Goal: Check status: Check status

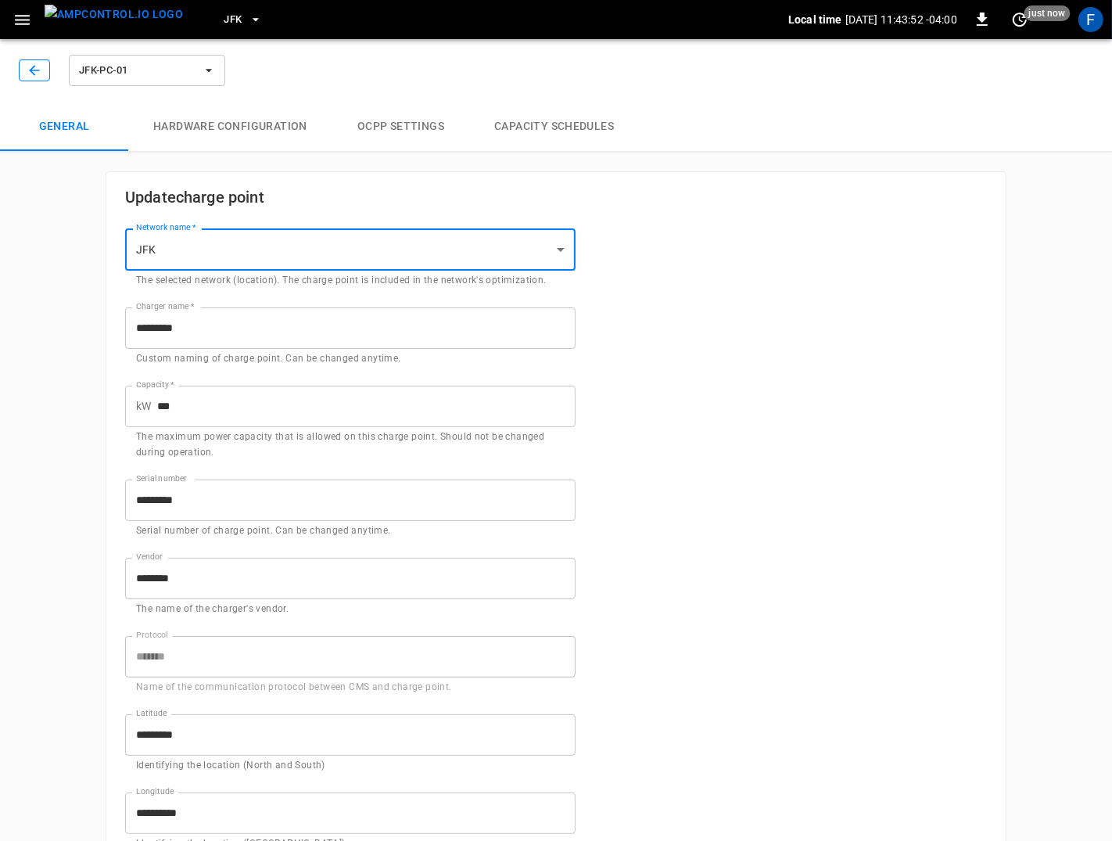
click at [35, 74] on icon "button" at bounding box center [35, 71] width 16 height 16
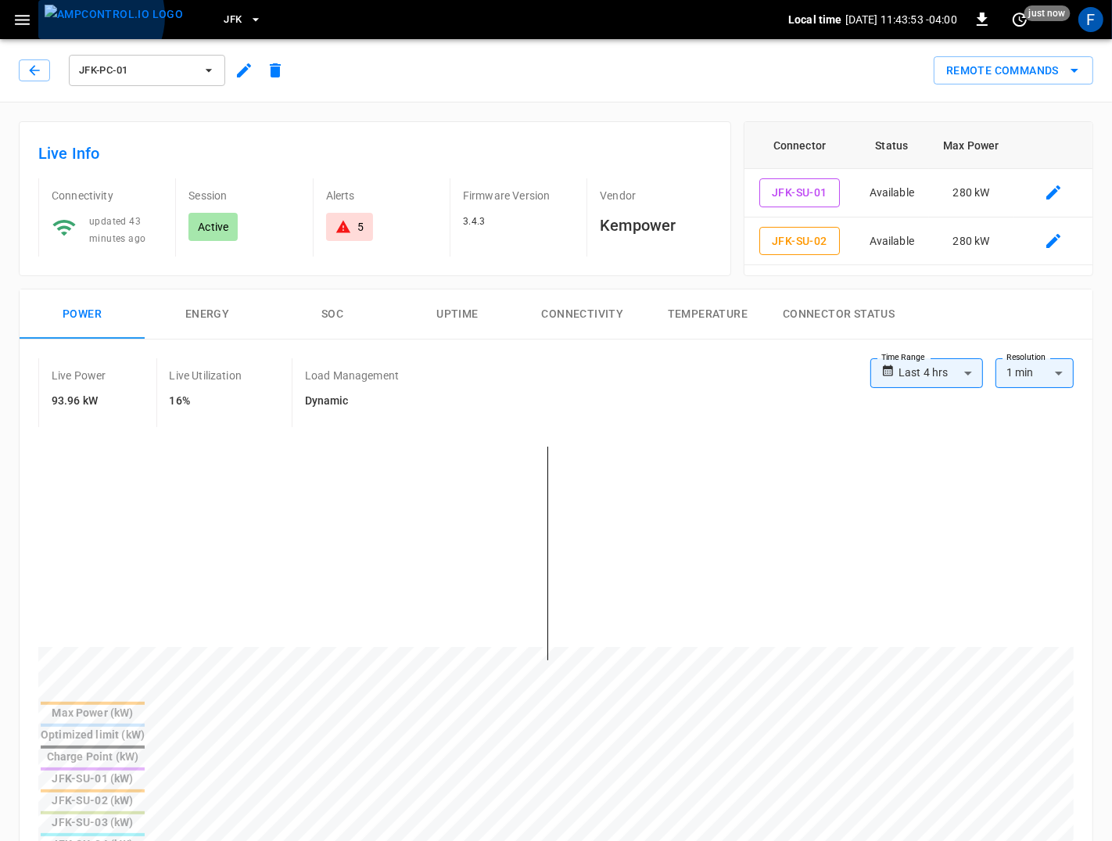
click at [88, 16] on img "menu" at bounding box center [114, 15] width 138 height 20
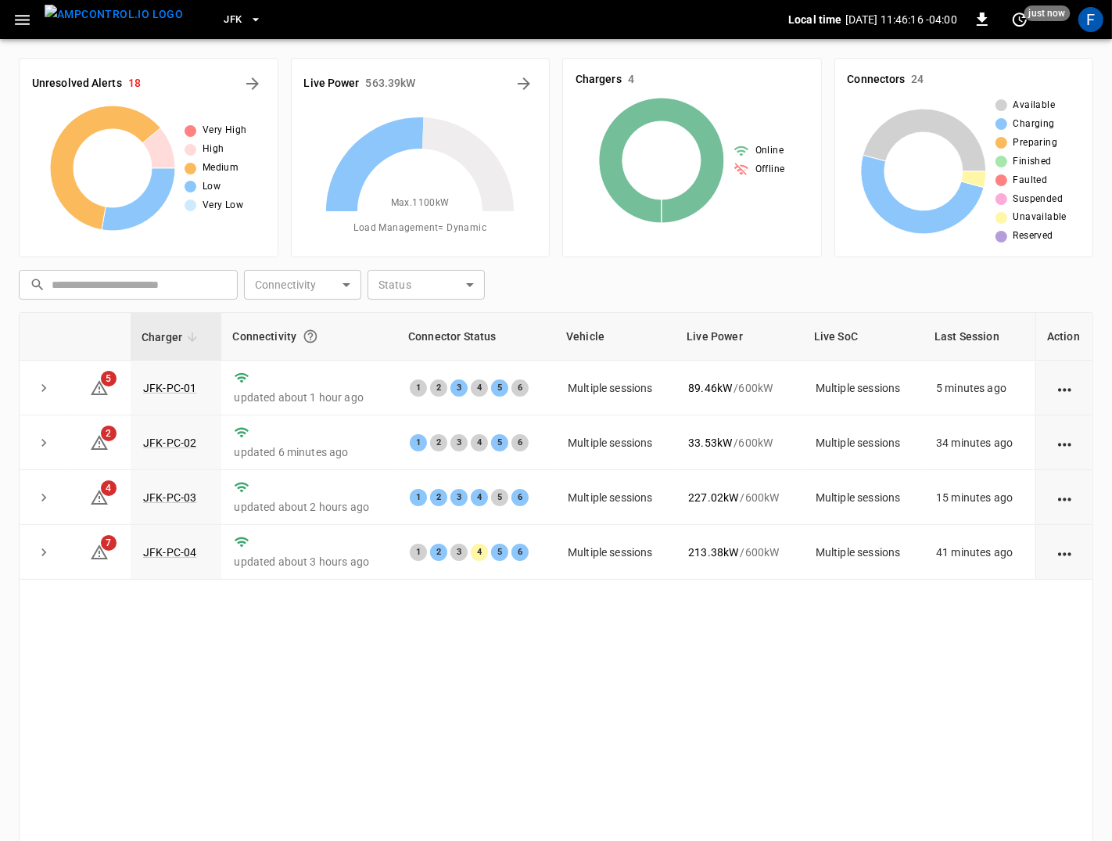
drag, startPoint x: 1095, startPoint y: 26, endPoint x: 1080, endPoint y: 38, distance: 20.0
click at [1094, 26] on div "F" at bounding box center [1091, 19] width 25 height 25
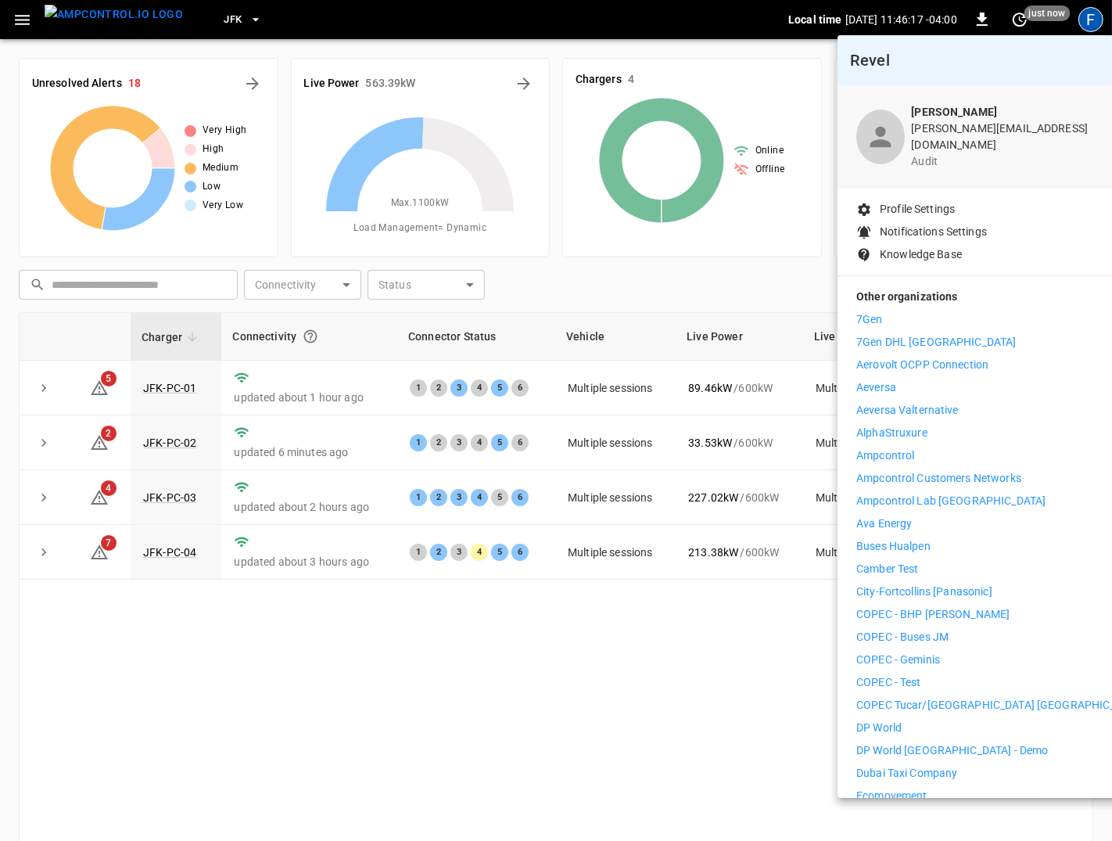
scroll to position [419, 0]
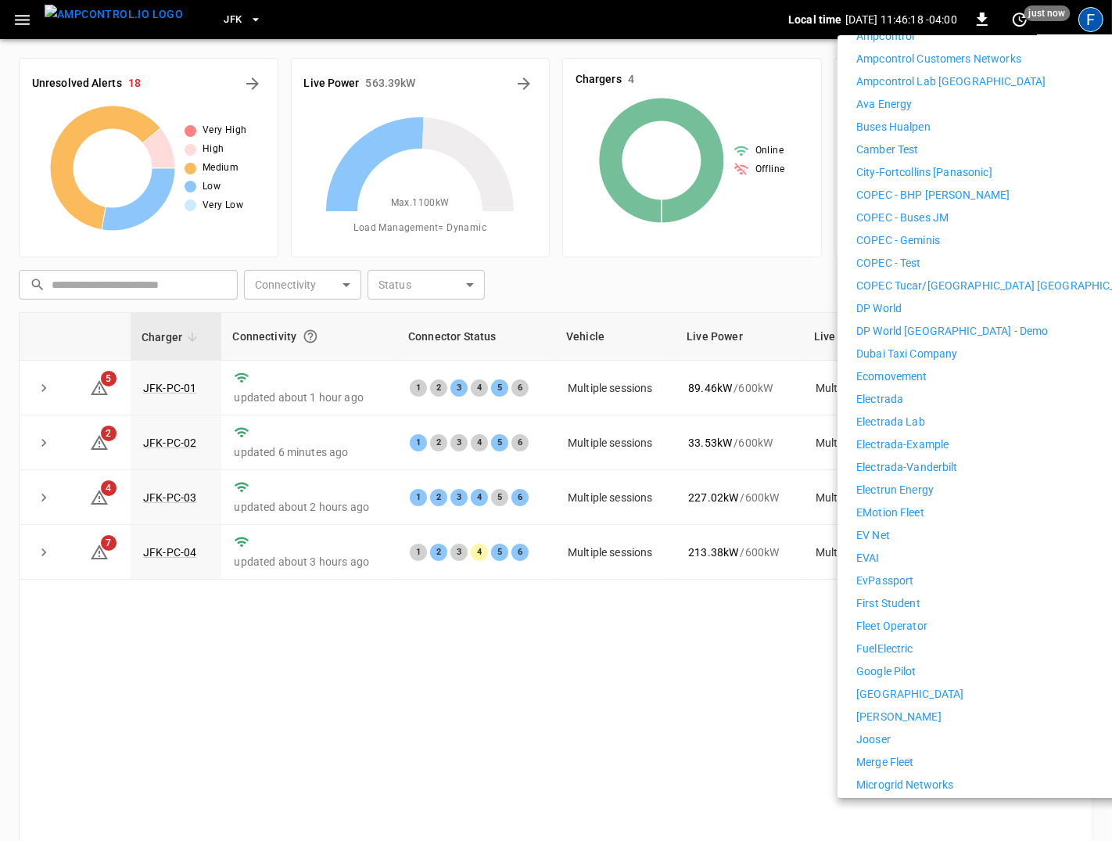
click at [875, 550] on p "EVAI" at bounding box center [868, 558] width 23 height 16
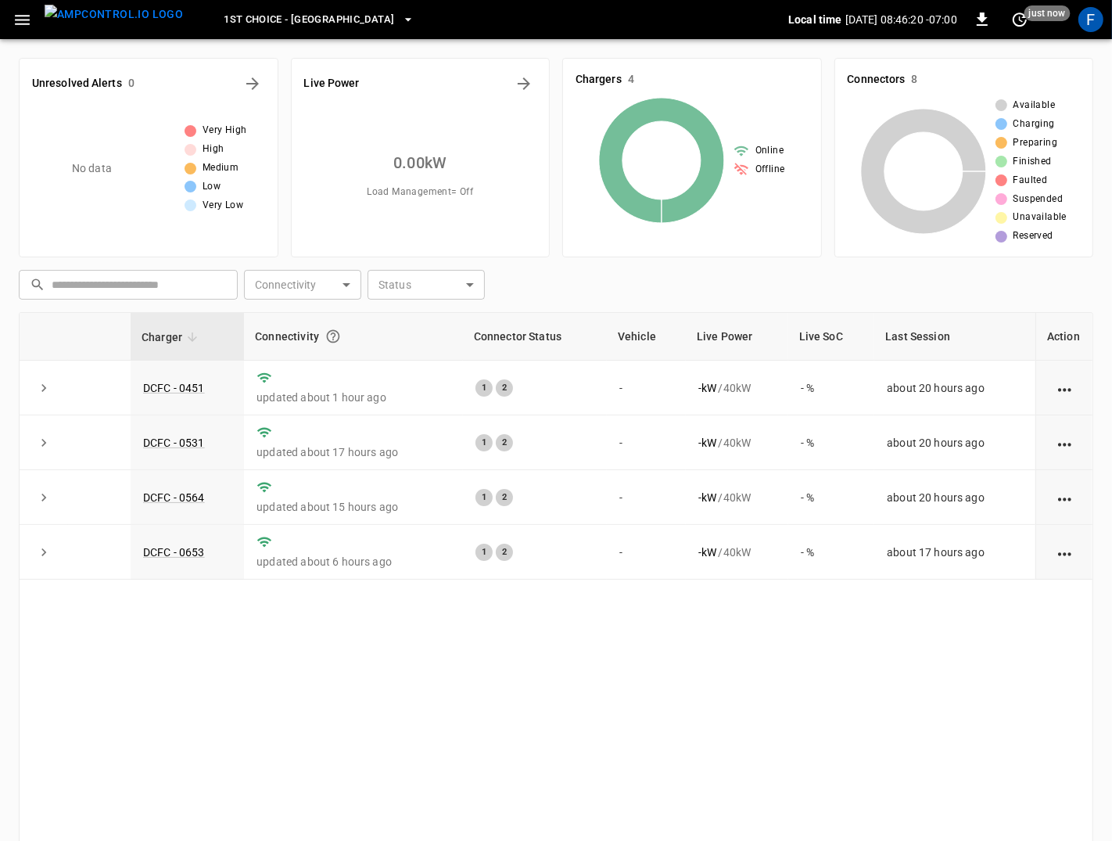
click at [308, 16] on span "1st Choice - Riverside" at bounding box center [309, 20] width 171 height 18
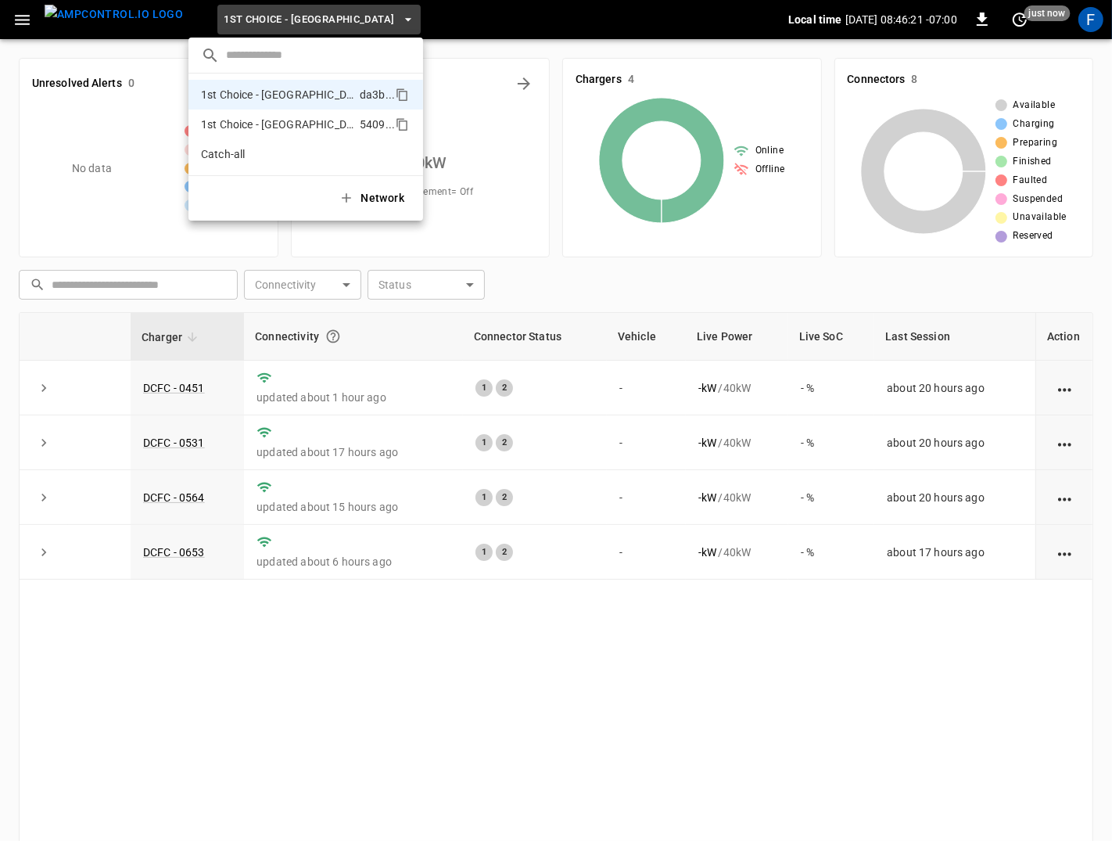
click at [275, 117] on p "1st Choice - San Fernando" at bounding box center [277, 125] width 153 height 16
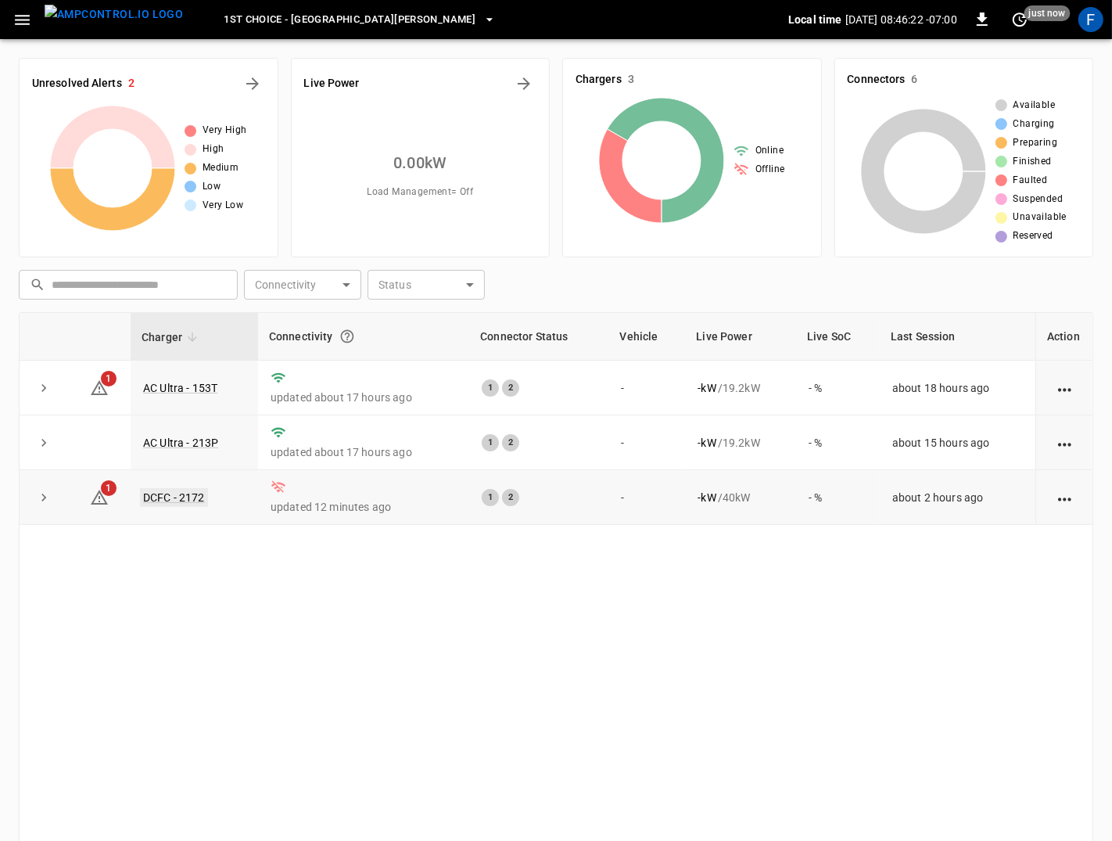
click at [184, 503] on link "DCFC - 2172" at bounding box center [174, 497] width 68 height 19
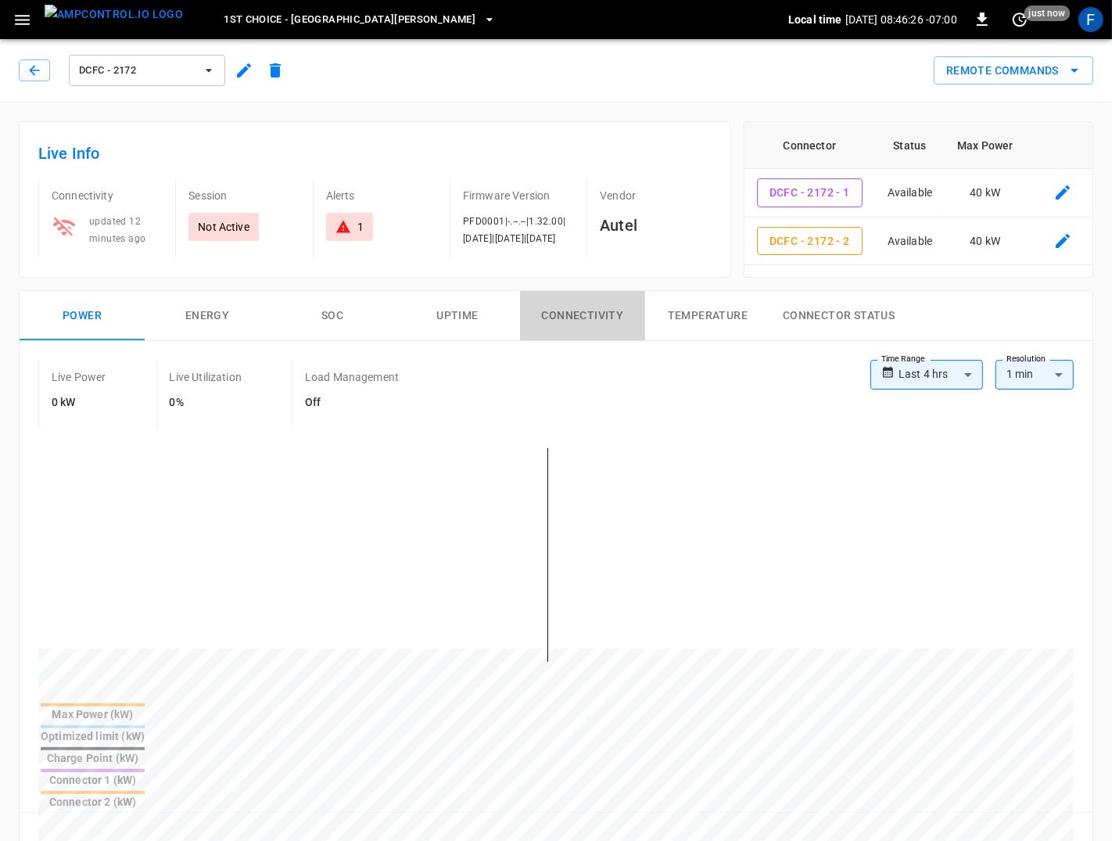
drag, startPoint x: 527, startPoint y: 309, endPoint x: 553, endPoint y: 311, distance: 25.9
click at [527, 309] on button "Connectivity" at bounding box center [582, 316] width 125 height 50
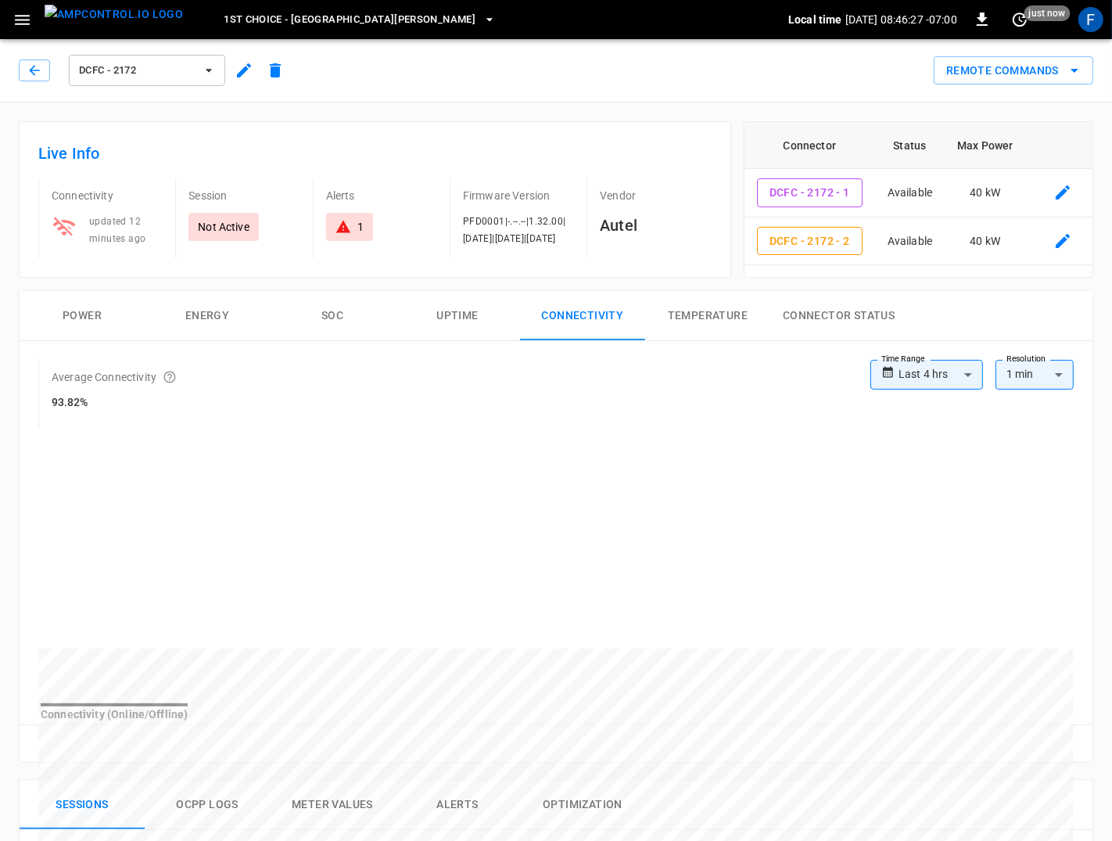
click at [907, 380] on body "**********" at bounding box center [556, 773] width 1112 height 1547
click at [949, 452] on li "Last 48 hrs" at bounding box center [927, 459] width 113 height 26
type input "**********"
click at [944, 390] on div "**********" at bounding box center [969, 382] width 210 height 44
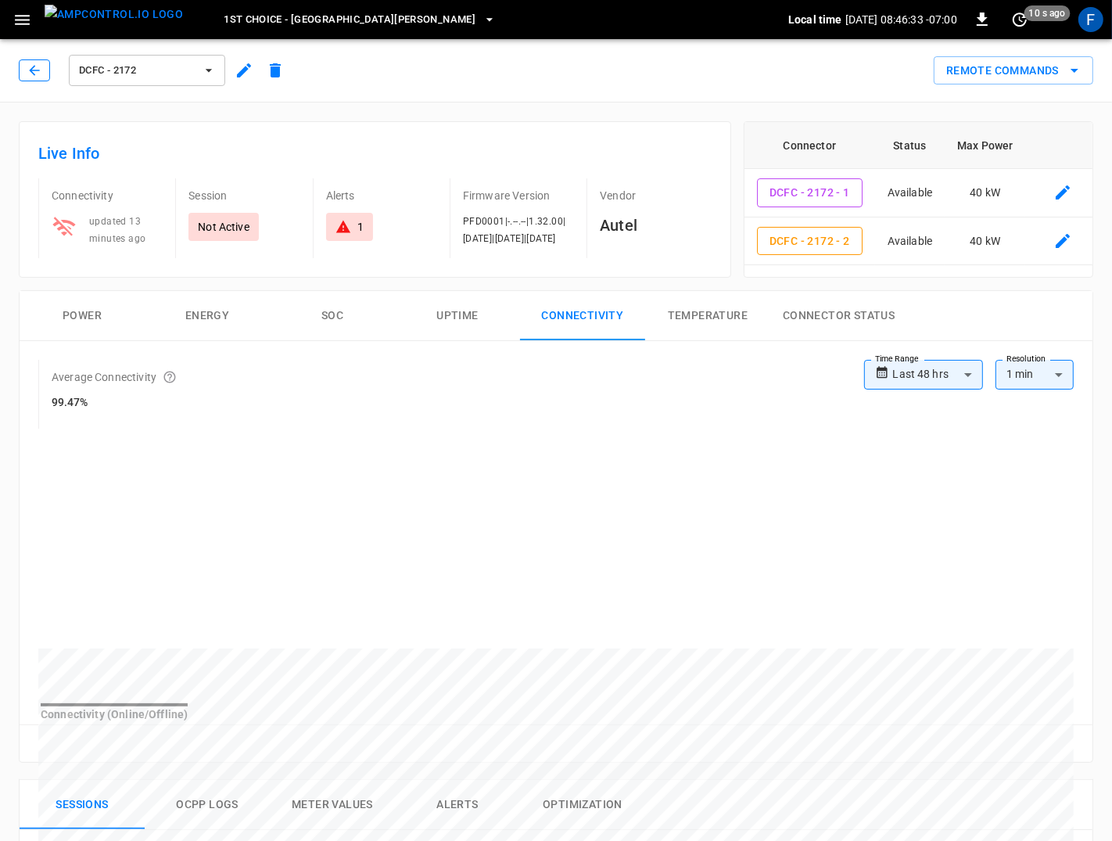
click at [39, 78] on button "button" at bounding box center [34, 70] width 31 height 22
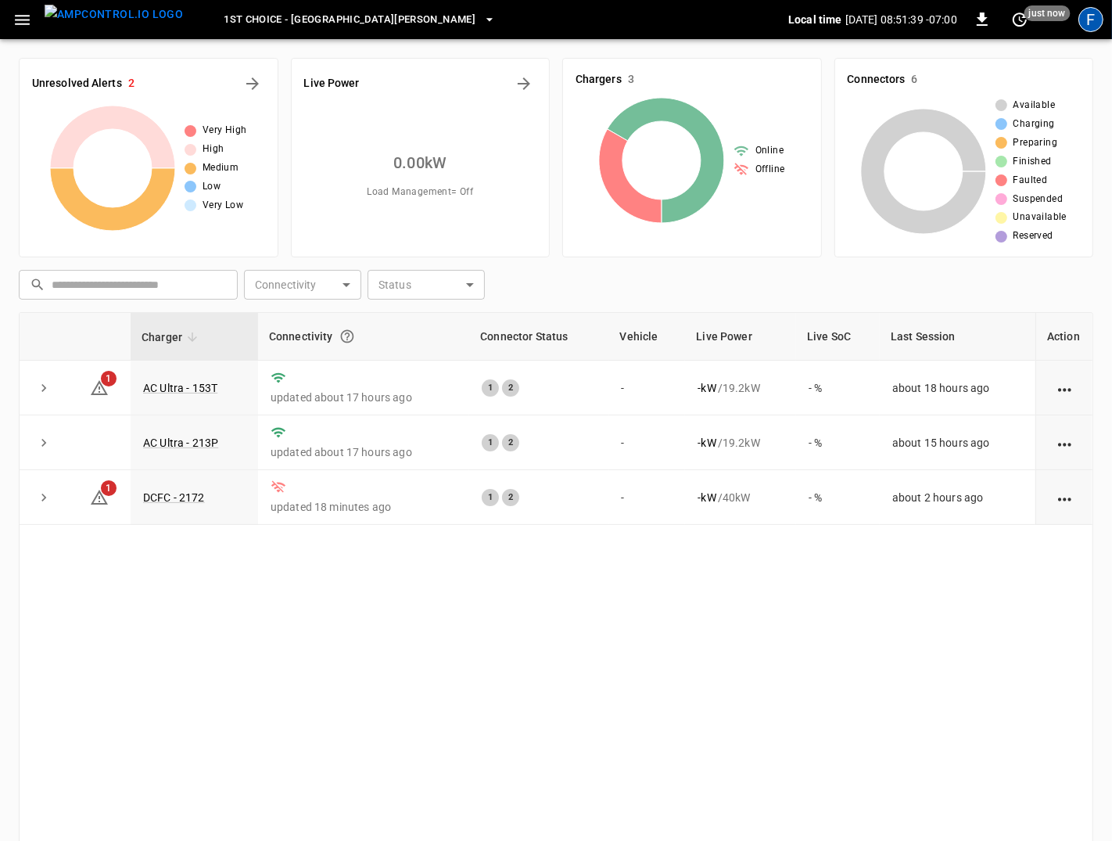
click at [1092, 16] on div "F" at bounding box center [1091, 19] width 25 height 25
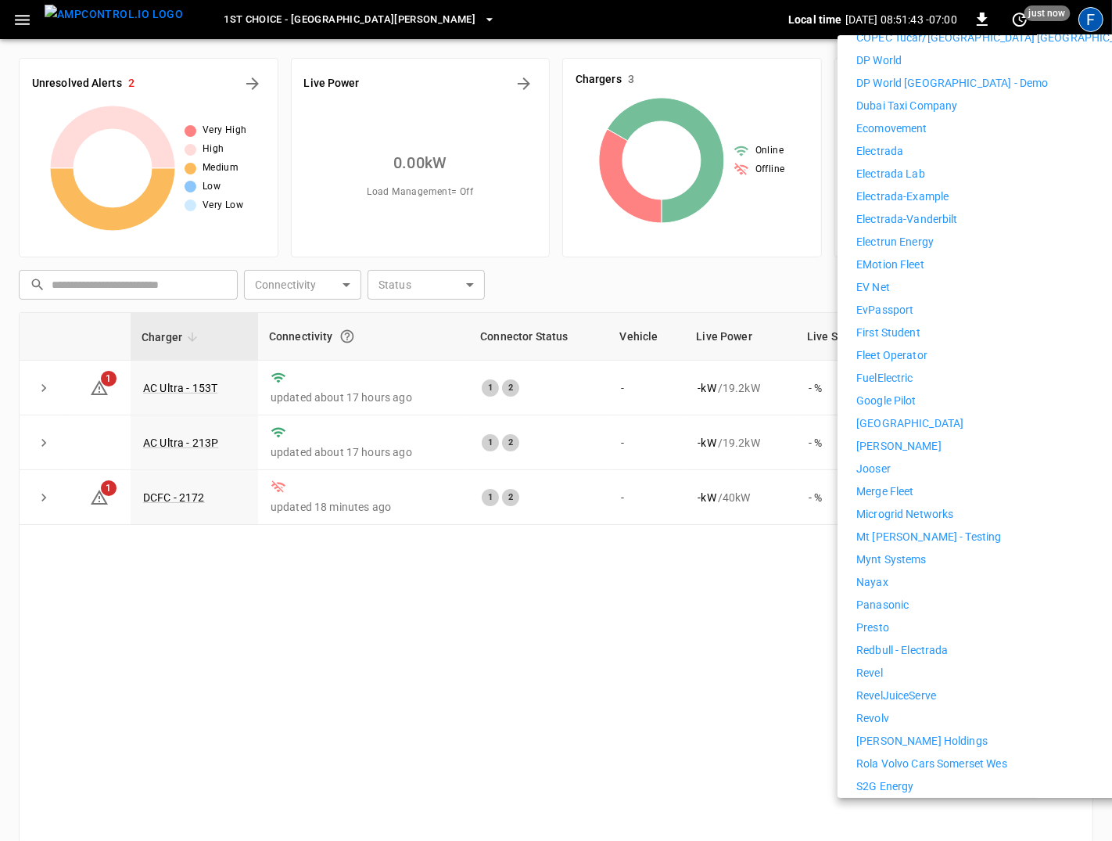
scroll to position [699, 0]
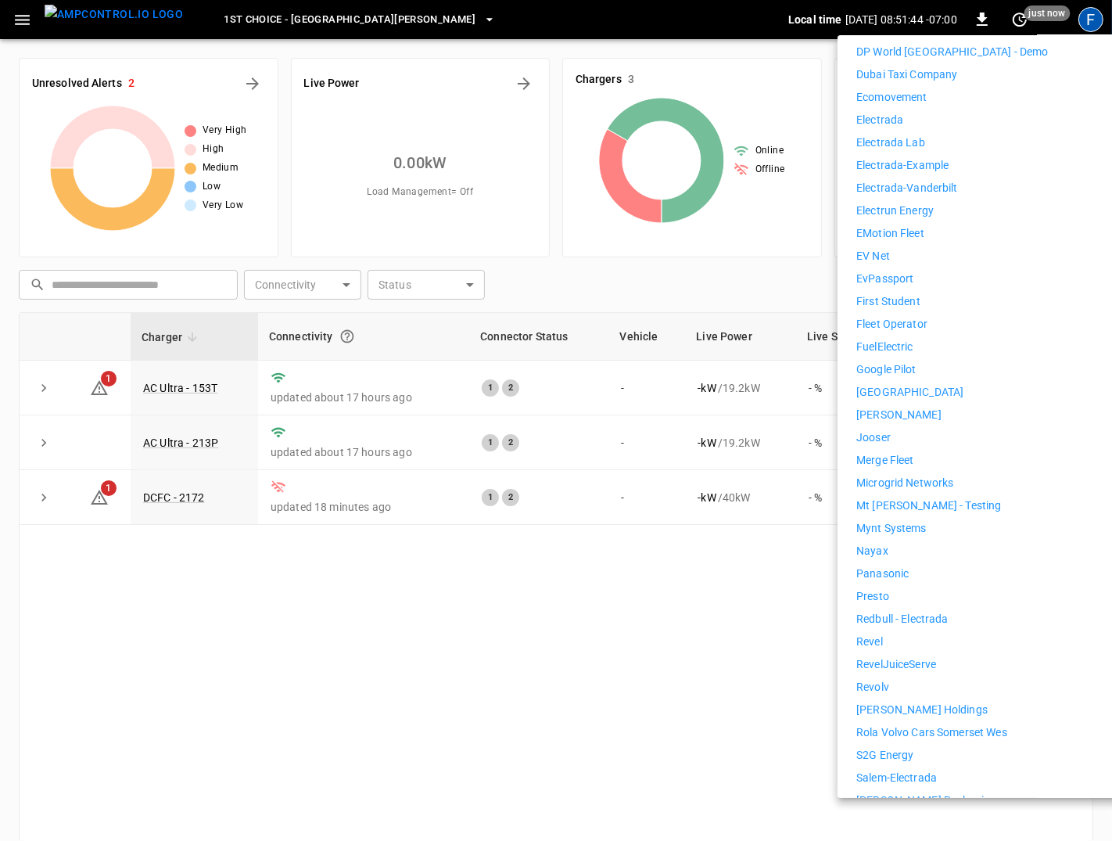
click at [898, 702] on p "[PERSON_NAME] Holdings" at bounding box center [922, 710] width 131 height 16
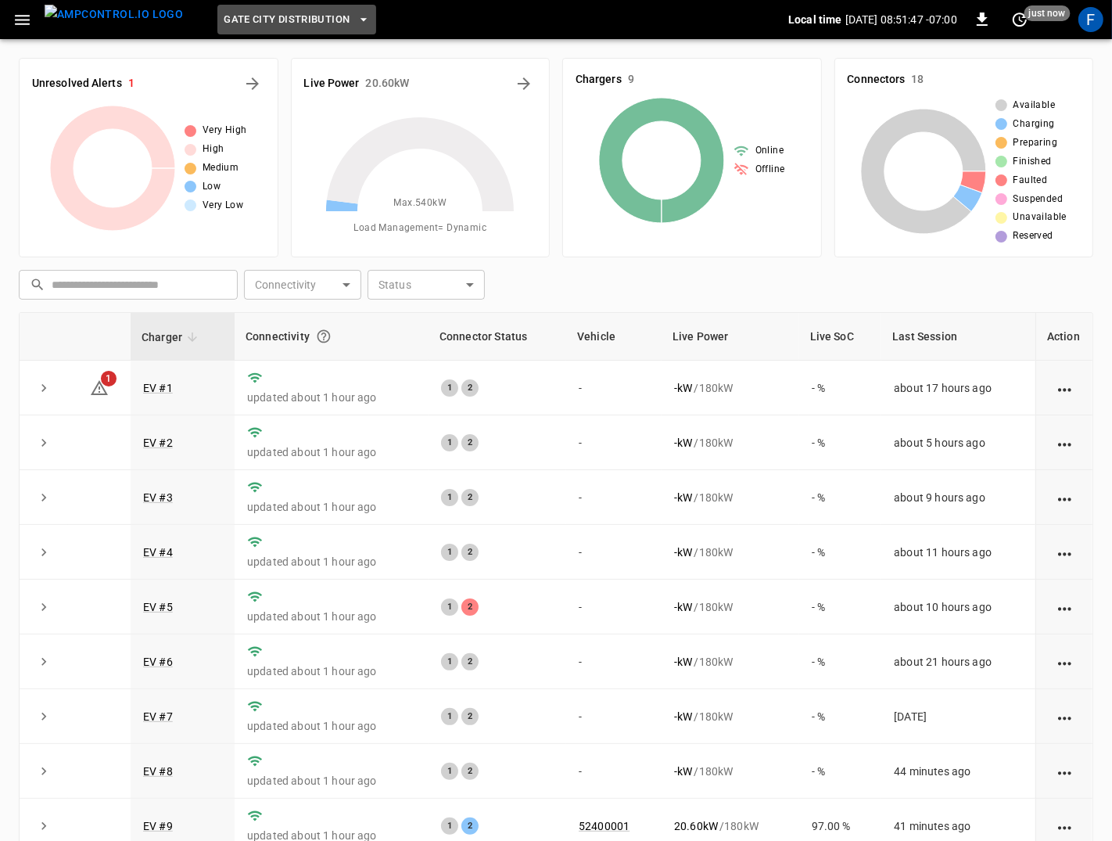
click at [356, 14] on icon "button" at bounding box center [364, 20] width 16 height 16
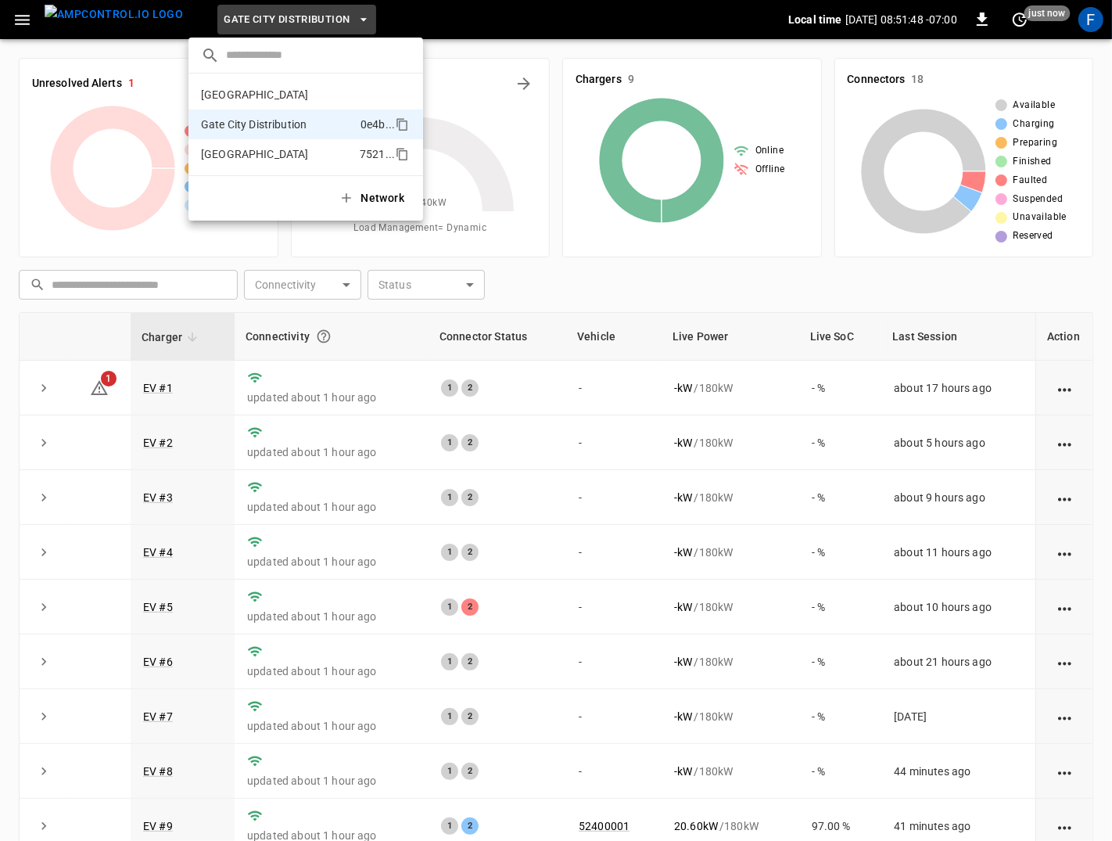
click at [293, 144] on li "Huntington Beach 7521 ..." at bounding box center [306, 154] width 235 height 30
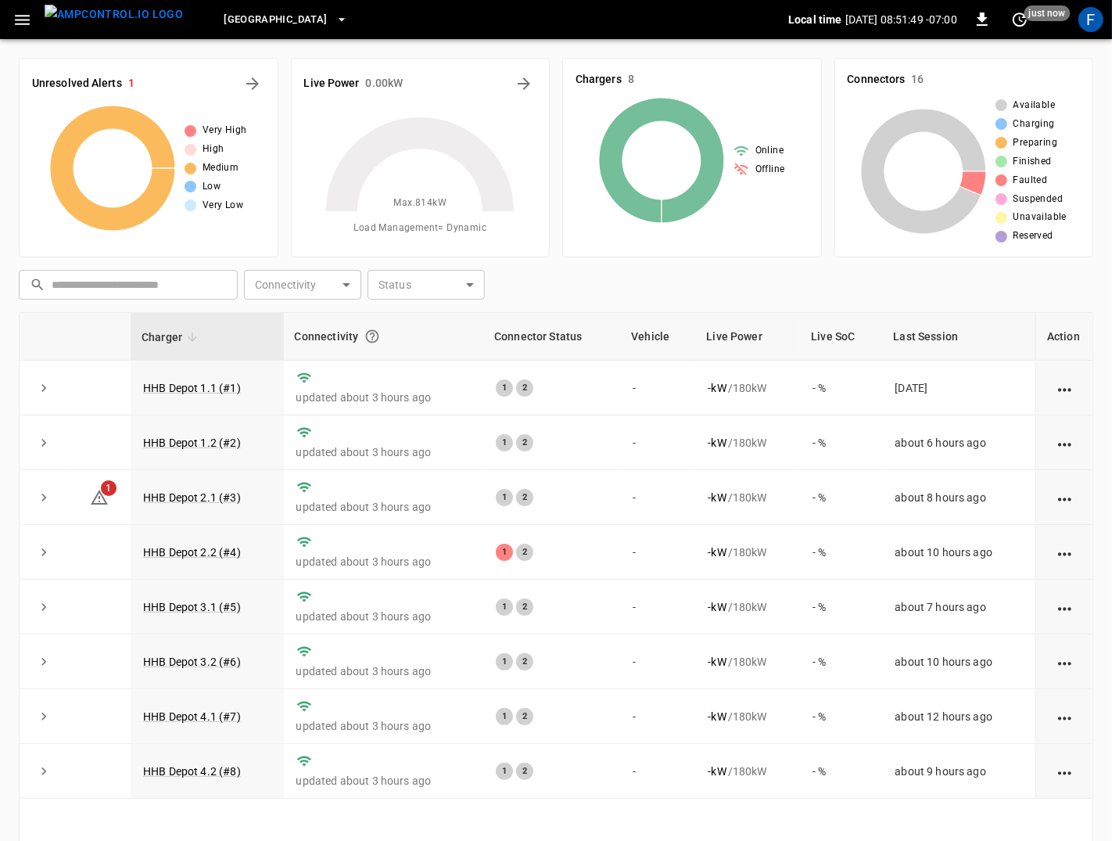
click at [512, 96] on div "Live Power 0.00 kW Max. 814 kW Load Management = Dynamic" at bounding box center [421, 157] width 260 height 199
click at [523, 88] on icon "Energy Overview" at bounding box center [524, 83] width 19 height 19
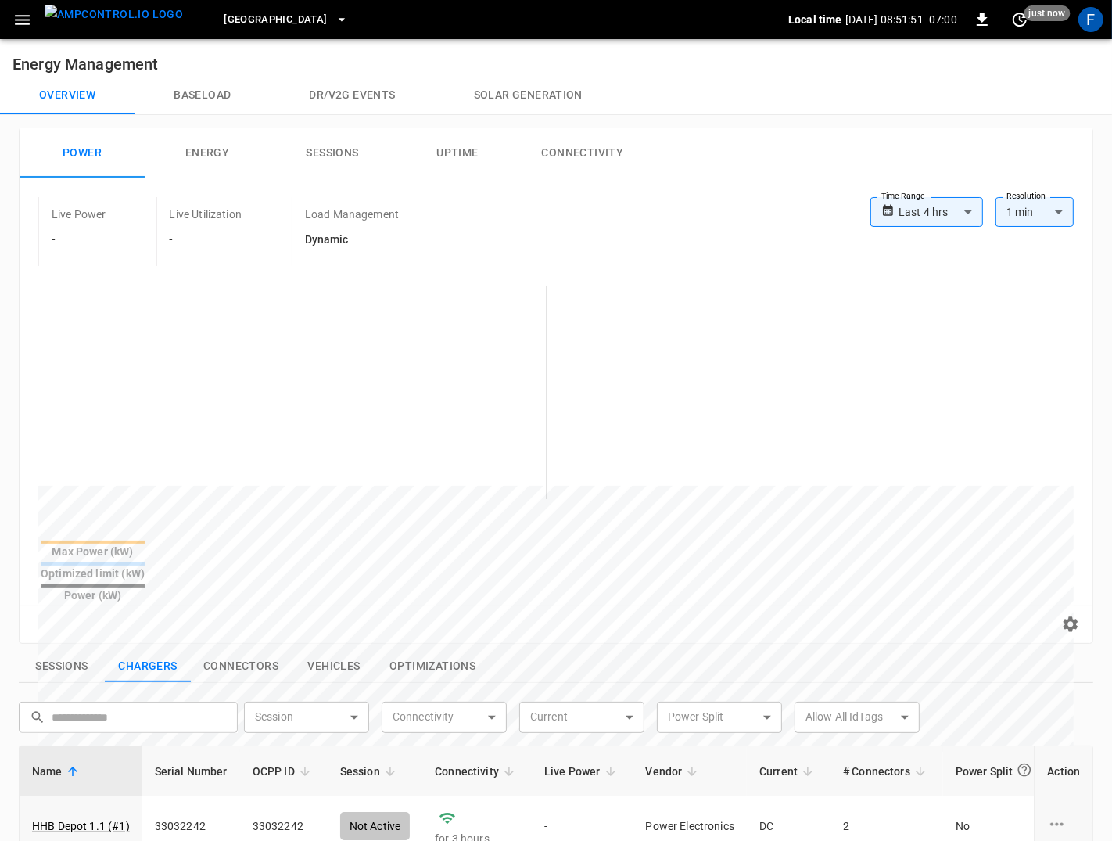
click at [577, 166] on button "Connectivity" at bounding box center [582, 153] width 125 height 50
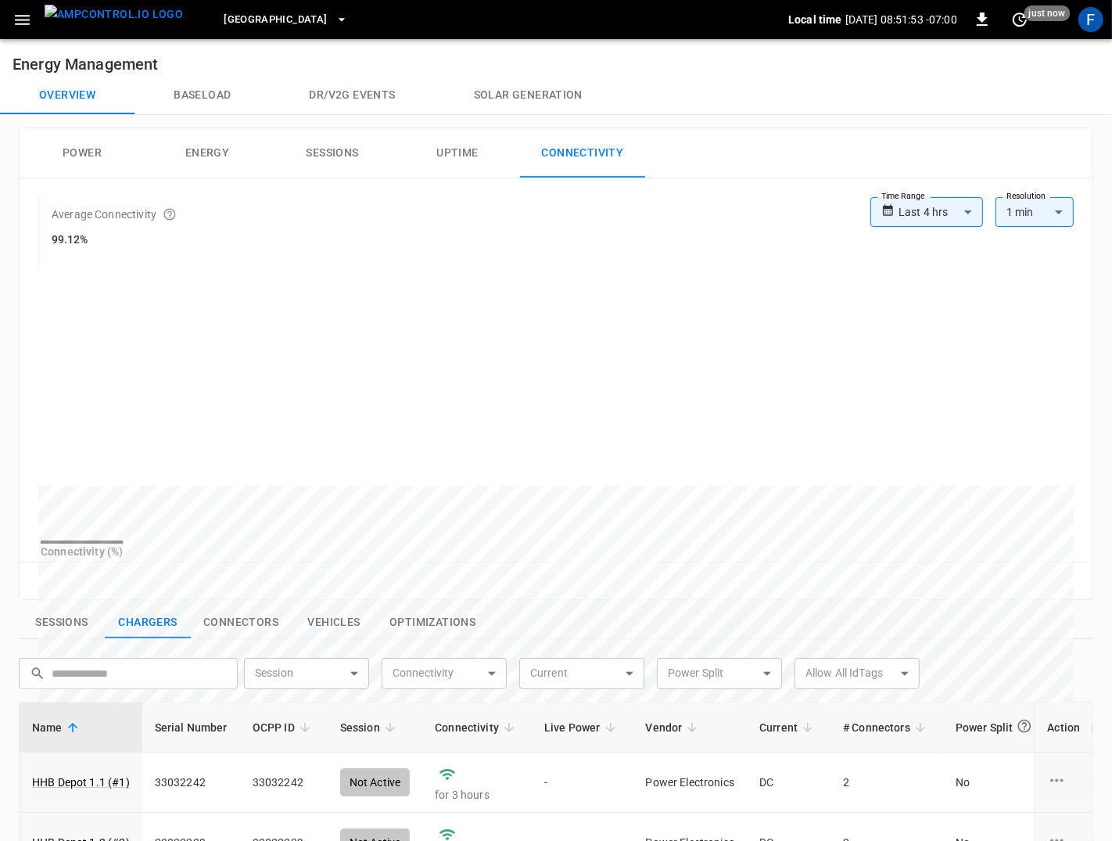
click at [947, 204] on body "**********" at bounding box center [556, 672] width 1112 height 1345
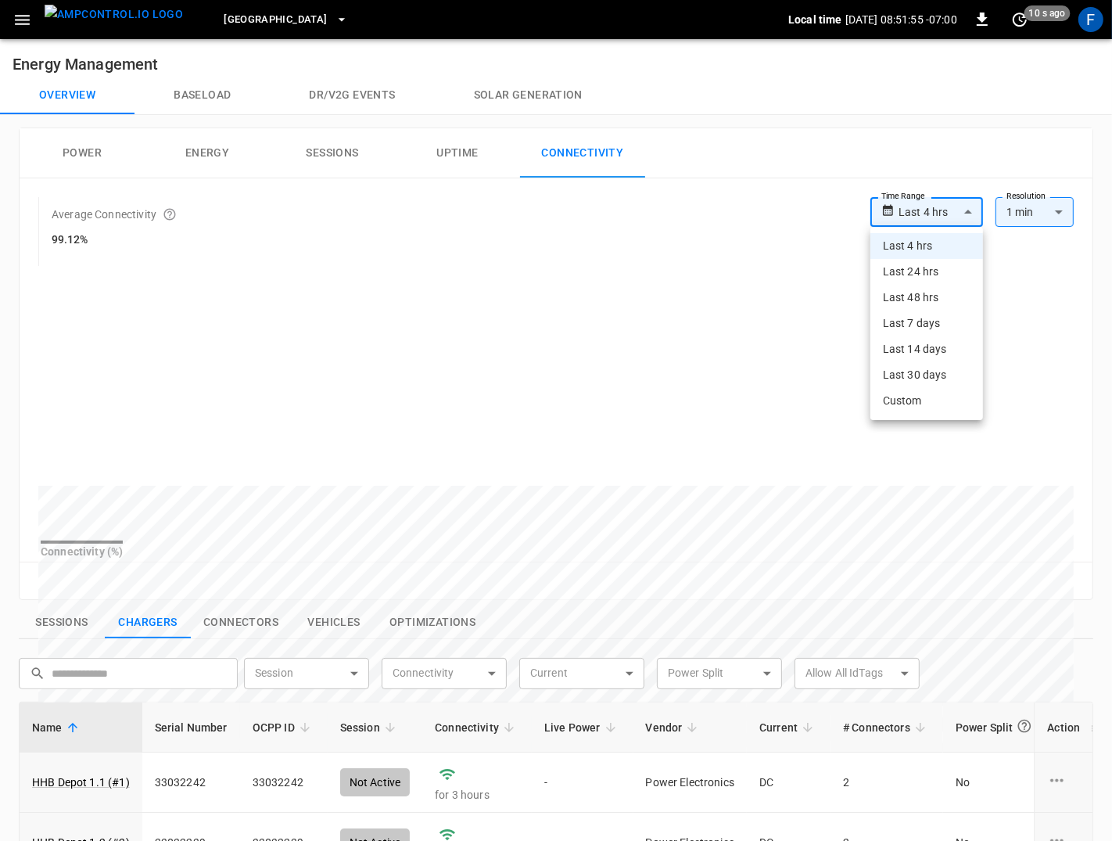
click at [937, 304] on li "Last 48 hrs" at bounding box center [927, 298] width 113 height 26
type input "**********"
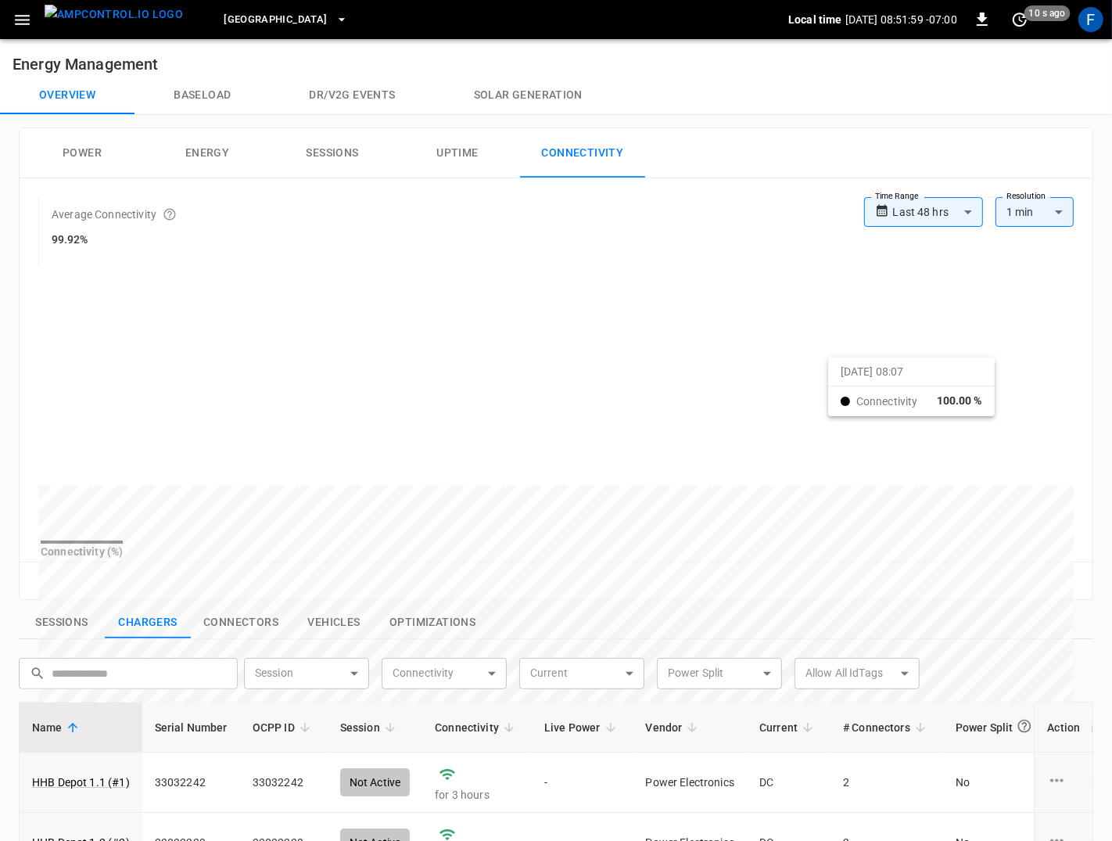
drag, startPoint x: 936, startPoint y: 346, endPoint x: 1020, endPoint y: 347, distance: 83.7
click at [228, 24] on span "Huntington Beach" at bounding box center [275, 20] width 103 height 18
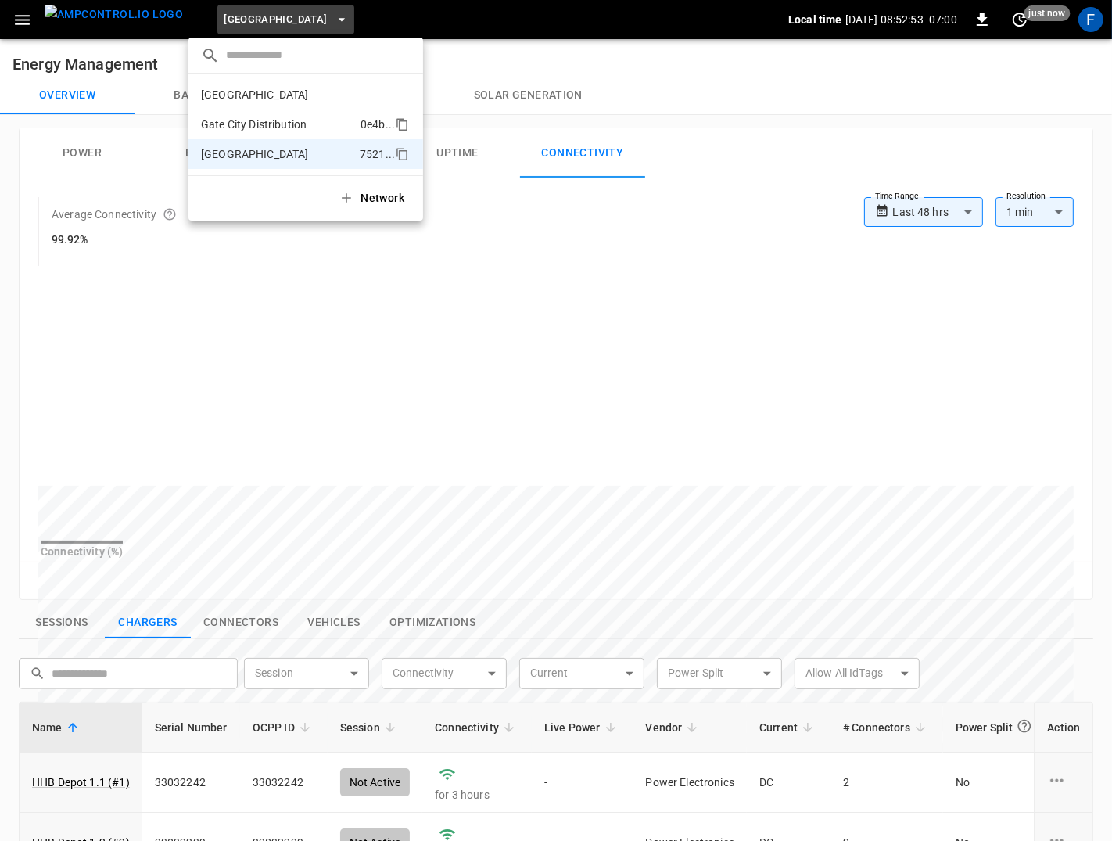
click at [235, 117] on p "Gate City Distribution" at bounding box center [277, 125] width 153 height 16
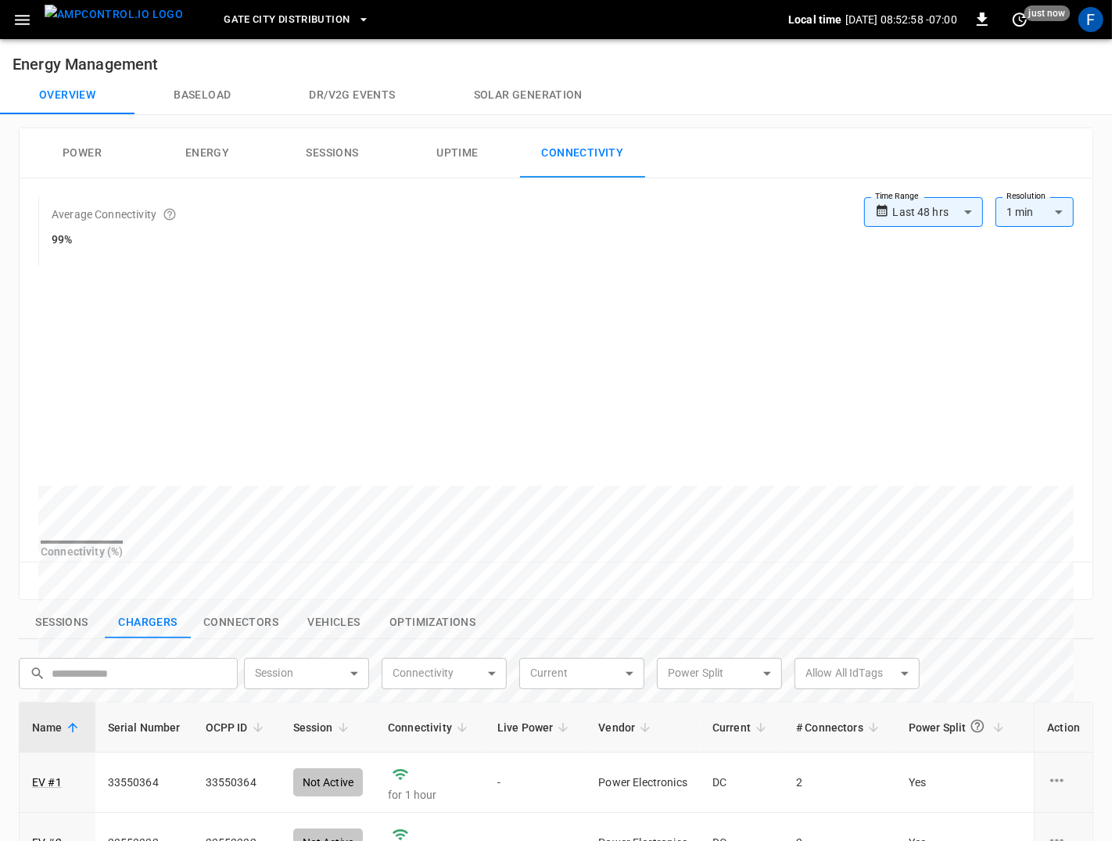
click at [115, 8] on img "menu" at bounding box center [114, 15] width 138 height 20
